Goal: Check status: Check status

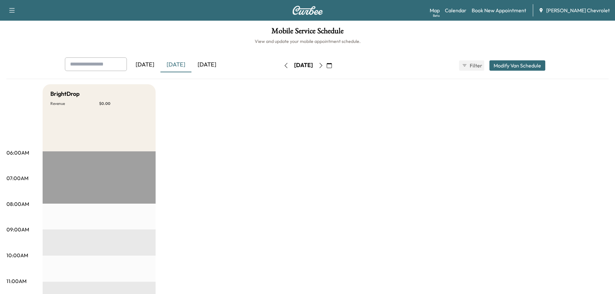
click at [201, 67] on div "[DATE]" at bounding box center [206, 64] width 31 height 15
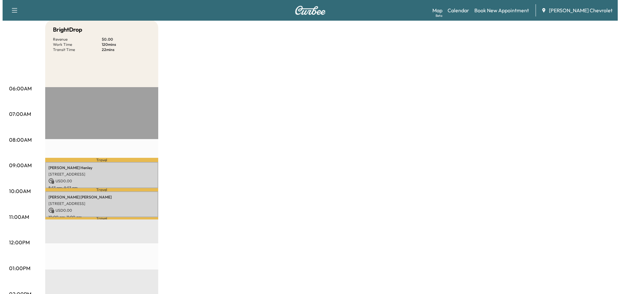
scroll to position [65, 0]
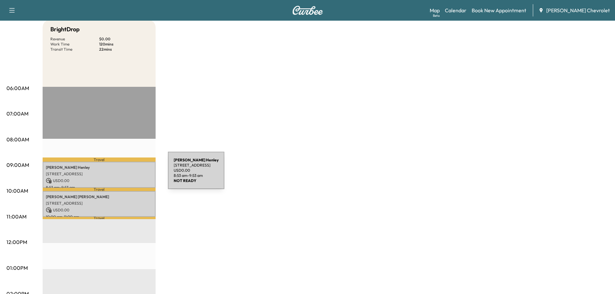
click at [119, 174] on p "[STREET_ADDRESS]" at bounding box center [99, 173] width 106 height 5
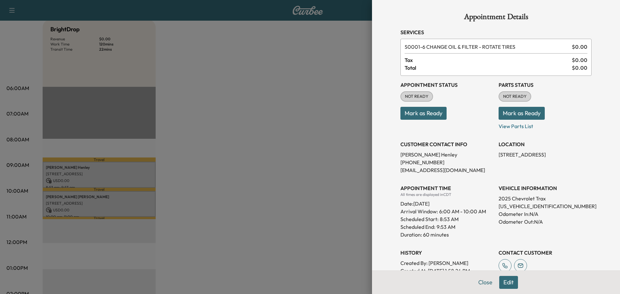
click at [524, 207] on p "[US_VEHICLE_IDENTIFICATION_NUMBER]" at bounding box center [544, 206] width 93 height 8
copy p "[US_VEHICLE_IDENTIFICATION_NUMBER]"
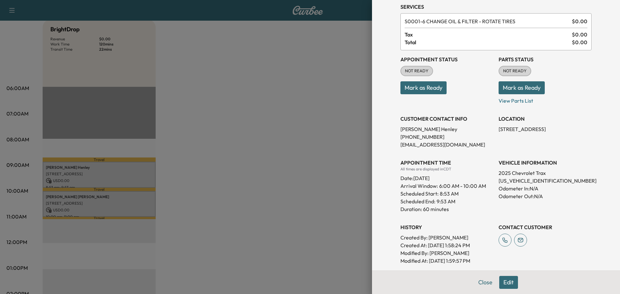
scroll to position [0, 0]
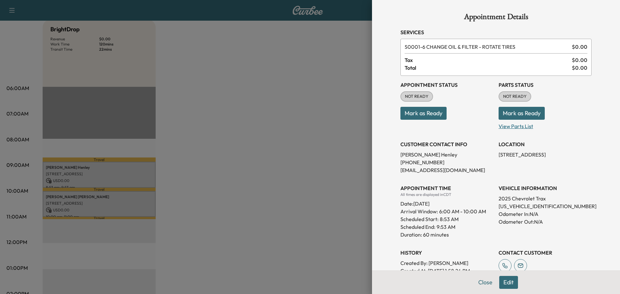
click at [513, 128] on p "View Parts List" at bounding box center [544, 125] width 93 height 10
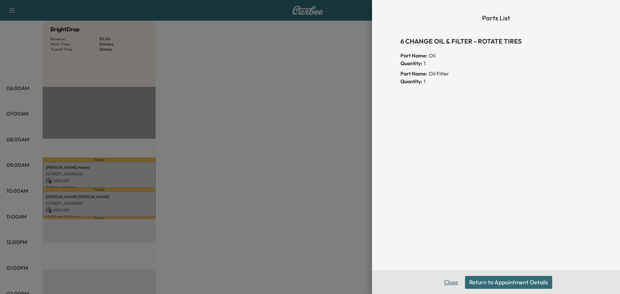
click at [448, 284] on button "Close" at bounding box center [451, 282] width 23 height 13
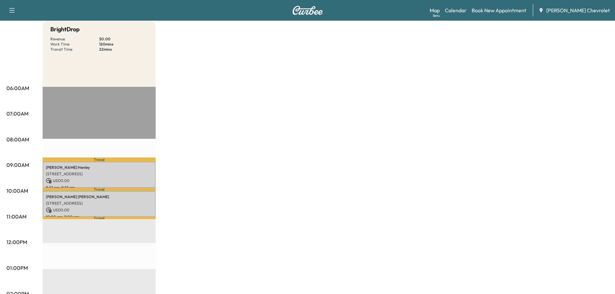
click at [198, 113] on div "BrightDrop Revenue $ 0.00 Work Time 120 mins Transit Time 22 mins Travel [PERSO…" at bounding box center [326, 262] width 566 height 484
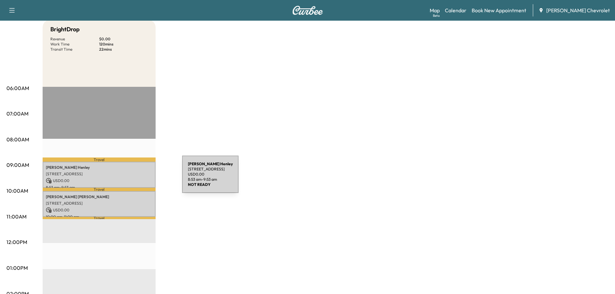
click at [134, 178] on p "USD 0.00" at bounding box center [99, 181] width 106 height 6
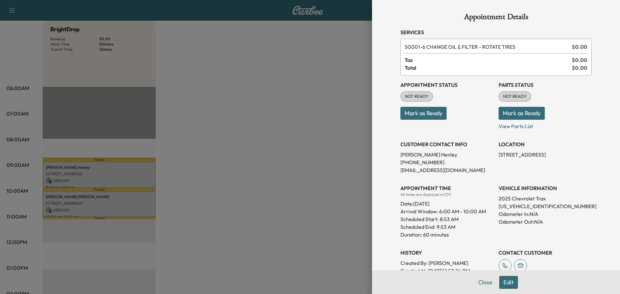
click at [345, 116] on div at bounding box center [310, 147] width 620 height 294
